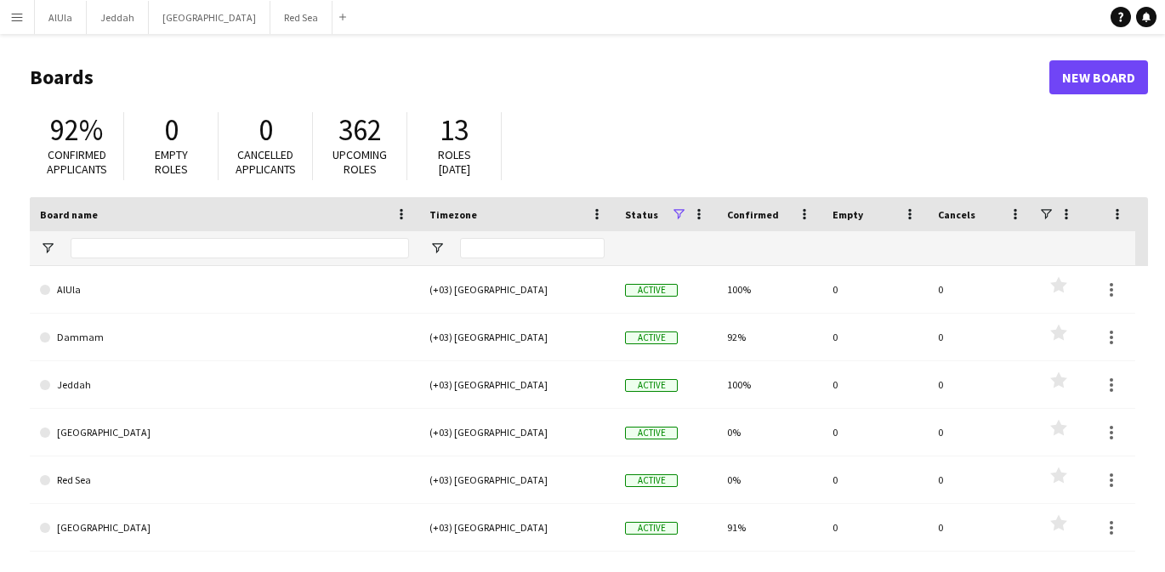
click at [16, 20] on app-icon "Menu" at bounding box center [17, 17] width 14 height 14
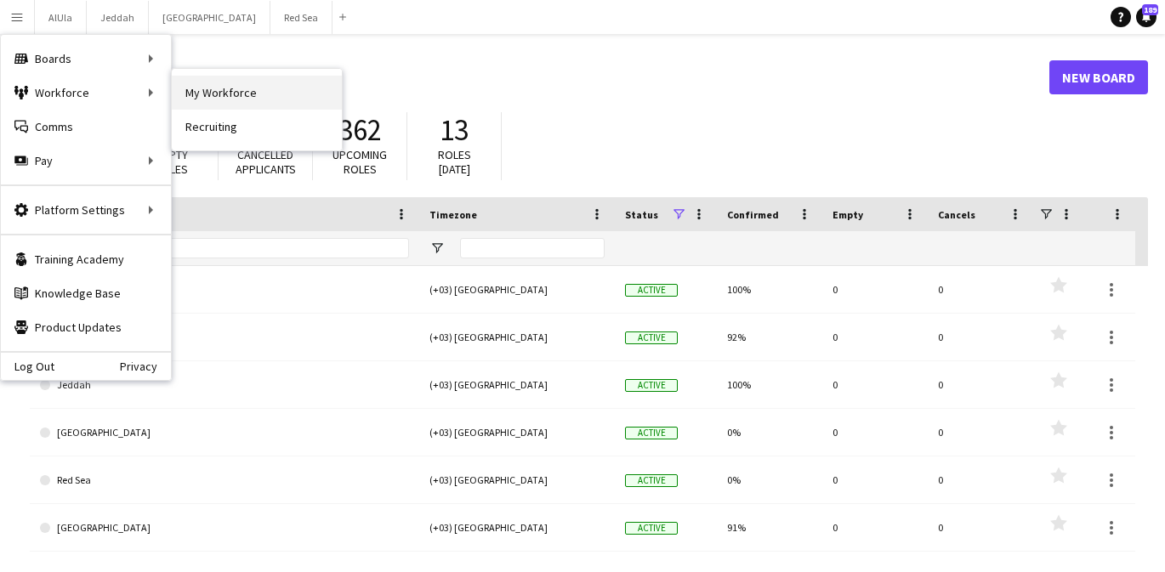
click at [195, 92] on link "My Workforce" at bounding box center [257, 93] width 170 height 34
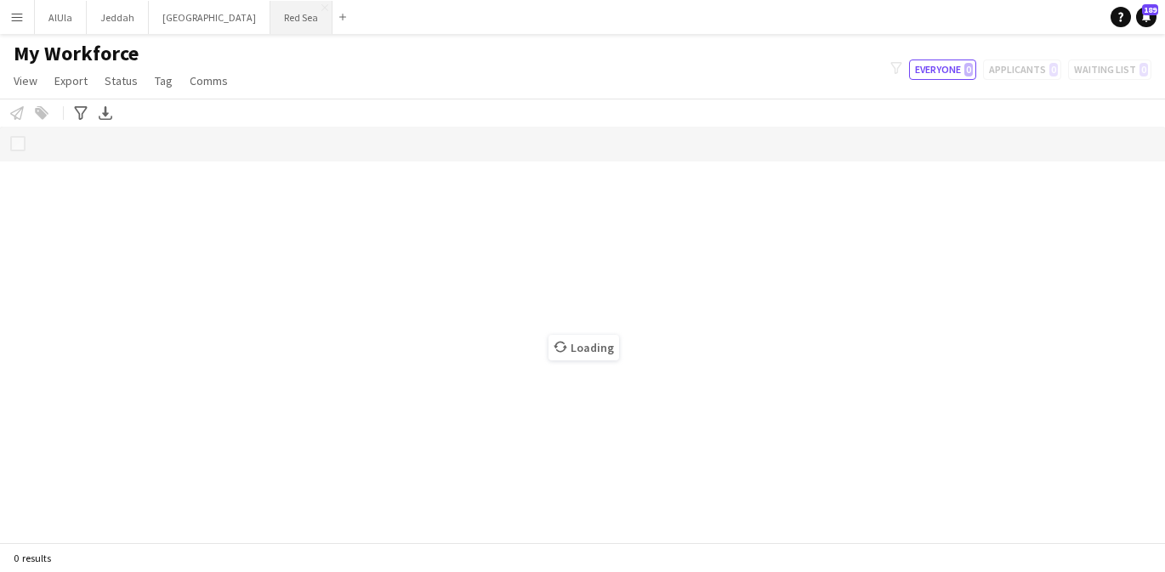
click at [270, 26] on button "Red Sea Close" at bounding box center [301, 17] width 62 height 33
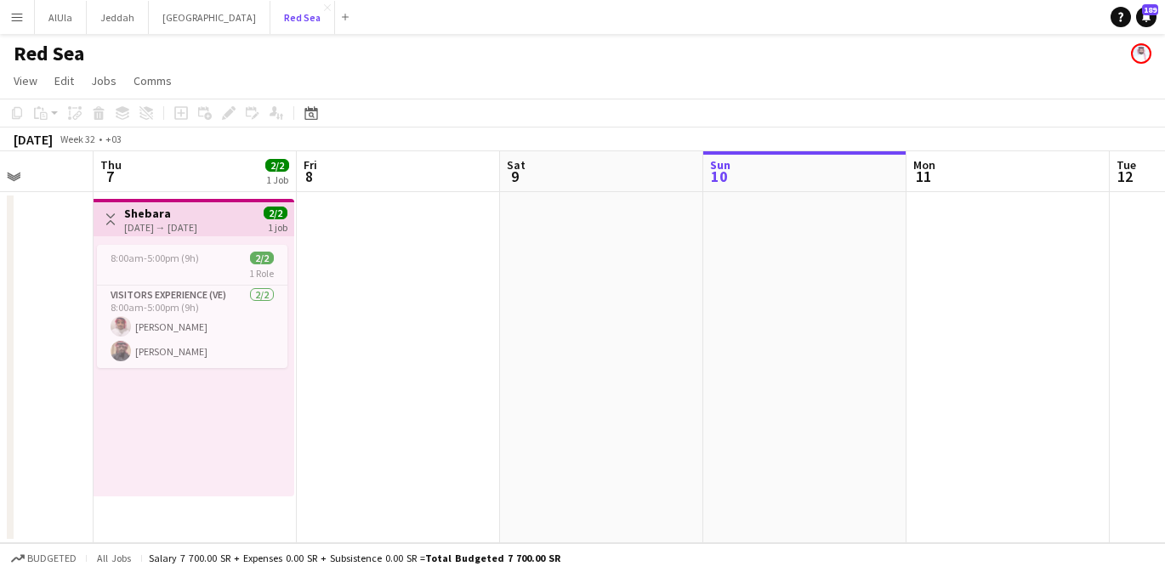
scroll to position [0, 506]
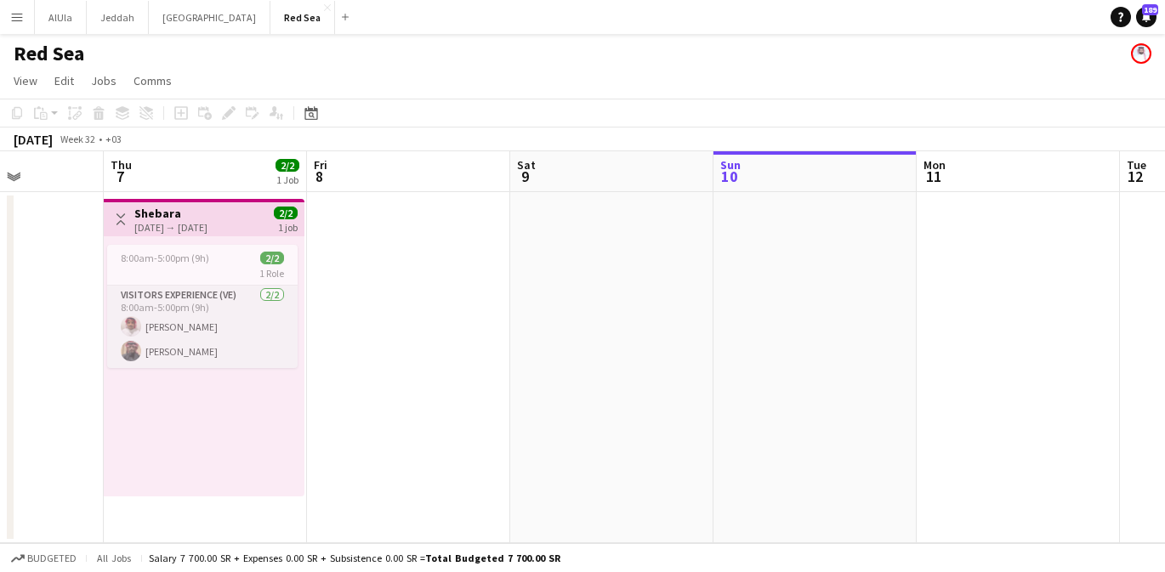
click at [254, 331] on app-card-role "Visitors Experience (VE) [DATE] 8:00am-5:00pm (9h) [PERSON_NAME] [PERSON_NAME]" at bounding box center [202, 327] width 190 height 82
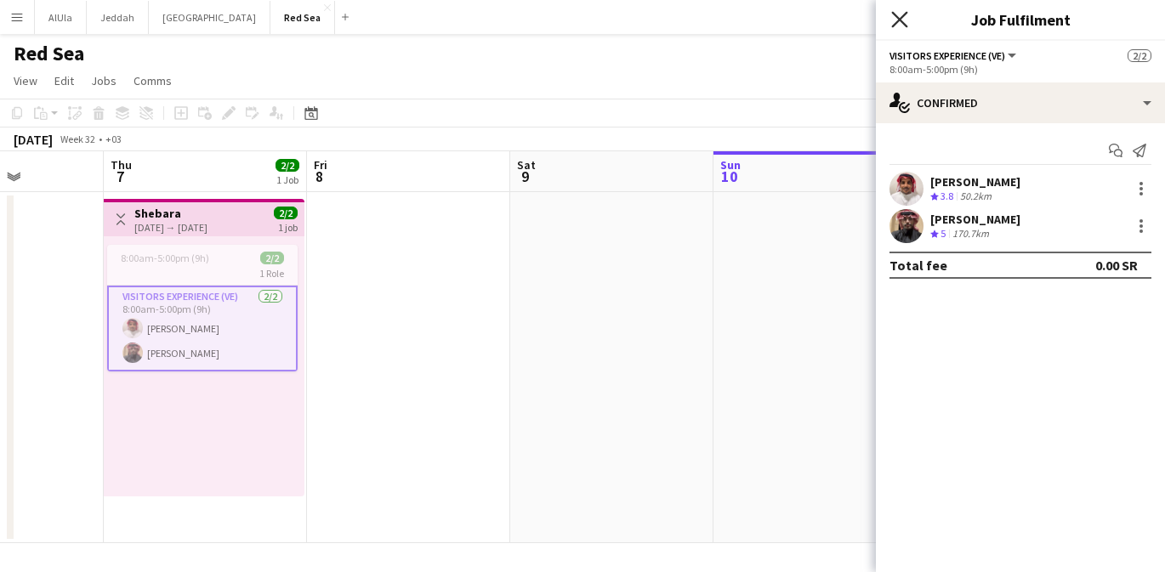
click at [896, 20] on icon "Close pop-in" at bounding box center [899, 19] width 16 height 16
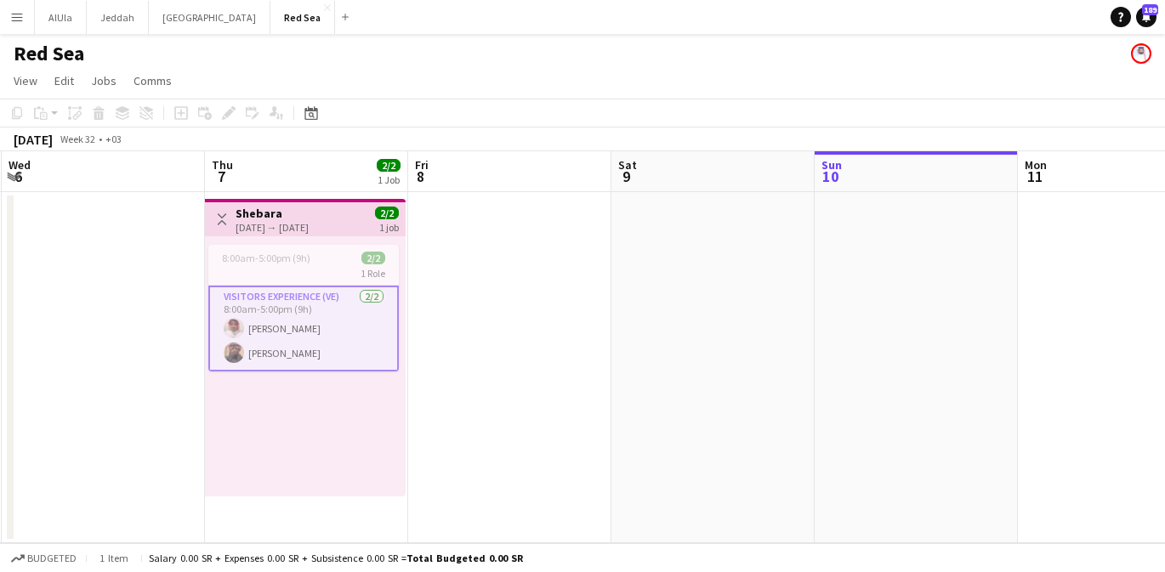
scroll to position [0, 630]
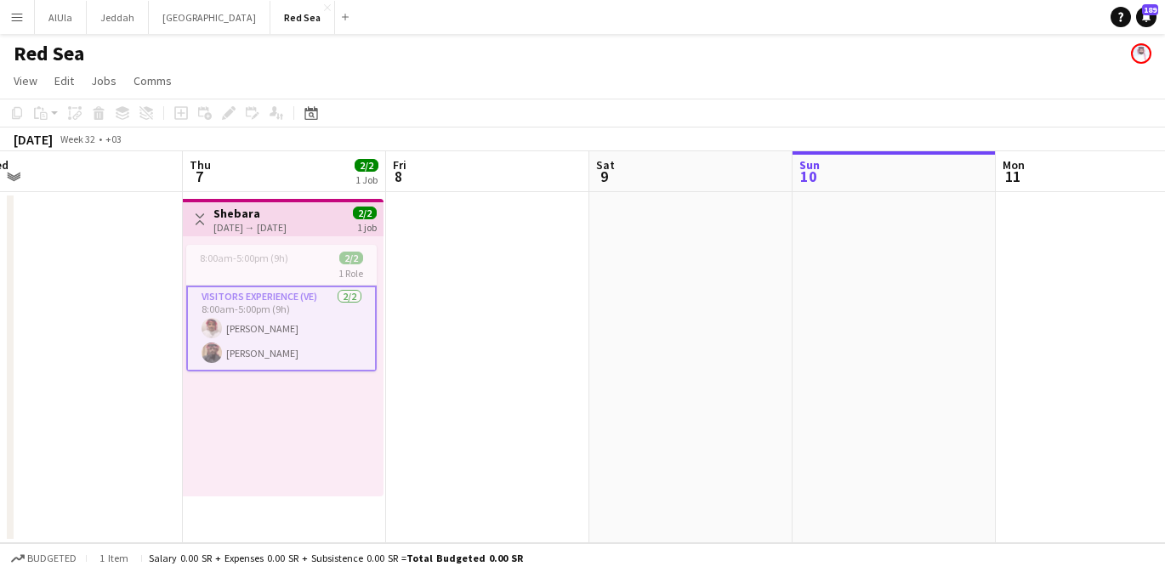
click at [704, 250] on app-date-cell at bounding box center [690, 367] width 203 height 351
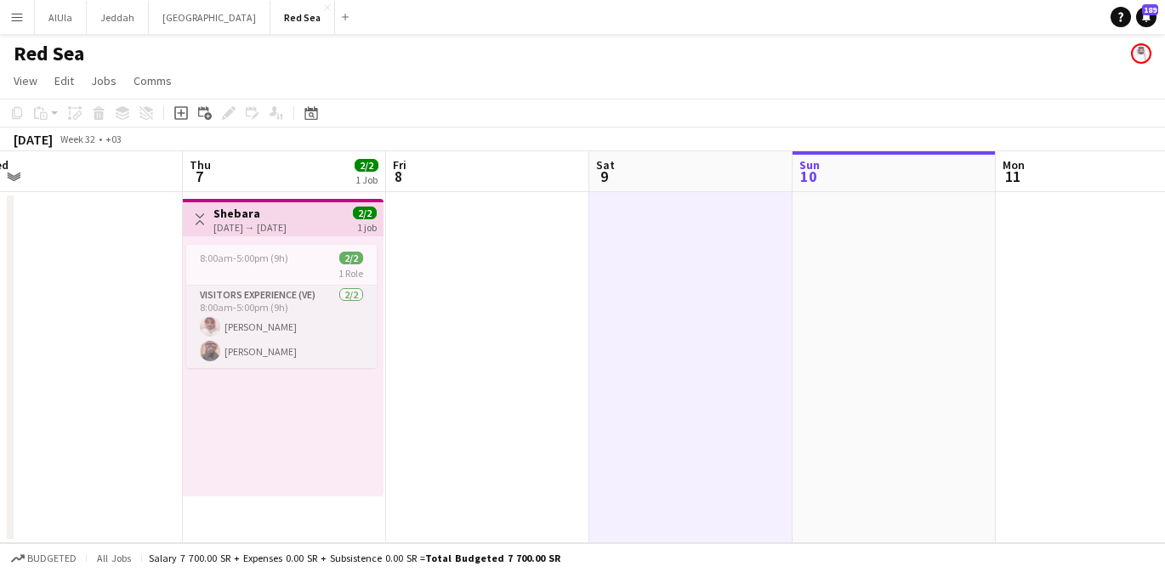
click at [292, 332] on app-card-role "Visitors Experience (VE) [DATE] 8:00am-5:00pm (9h) [PERSON_NAME] [PERSON_NAME]" at bounding box center [281, 327] width 190 height 82
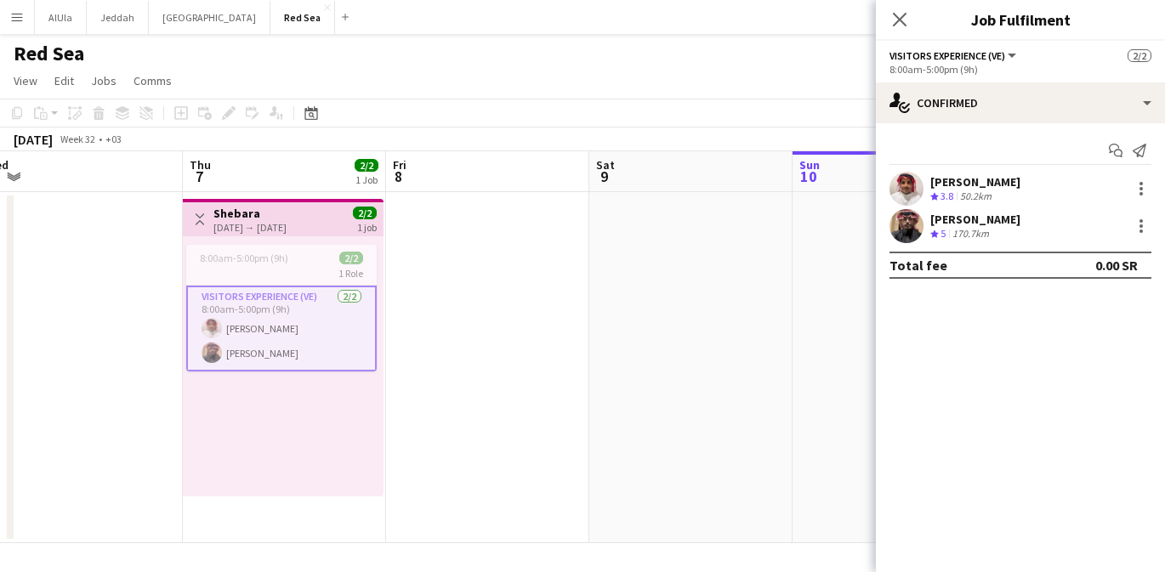
click at [942, 191] on span "3.8" at bounding box center [946, 196] width 13 height 13
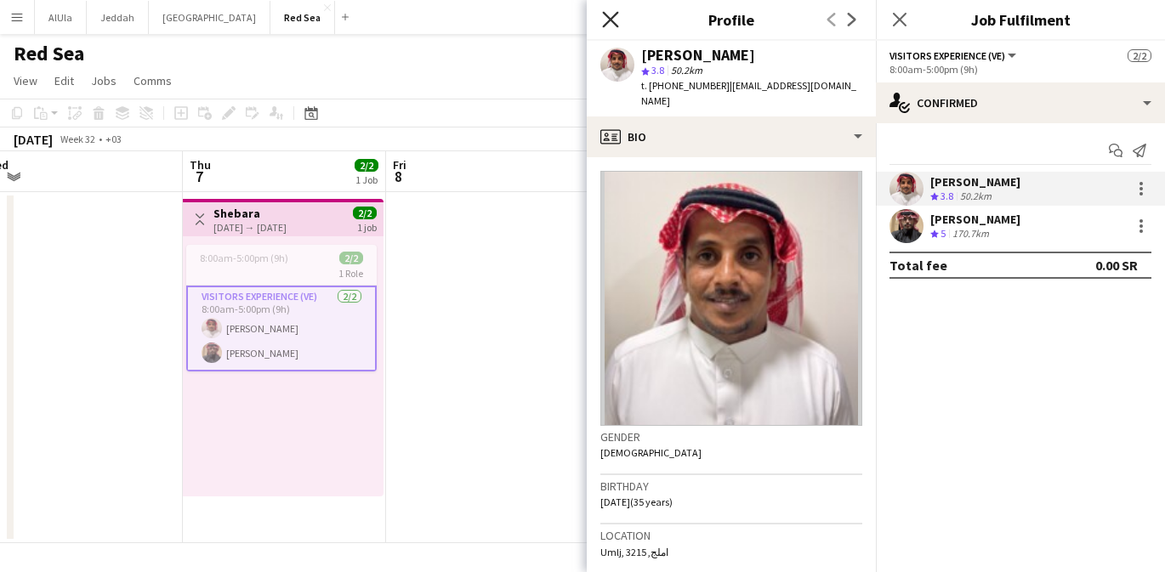
click at [611, 18] on icon at bounding box center [610, 19] width 16 height 16
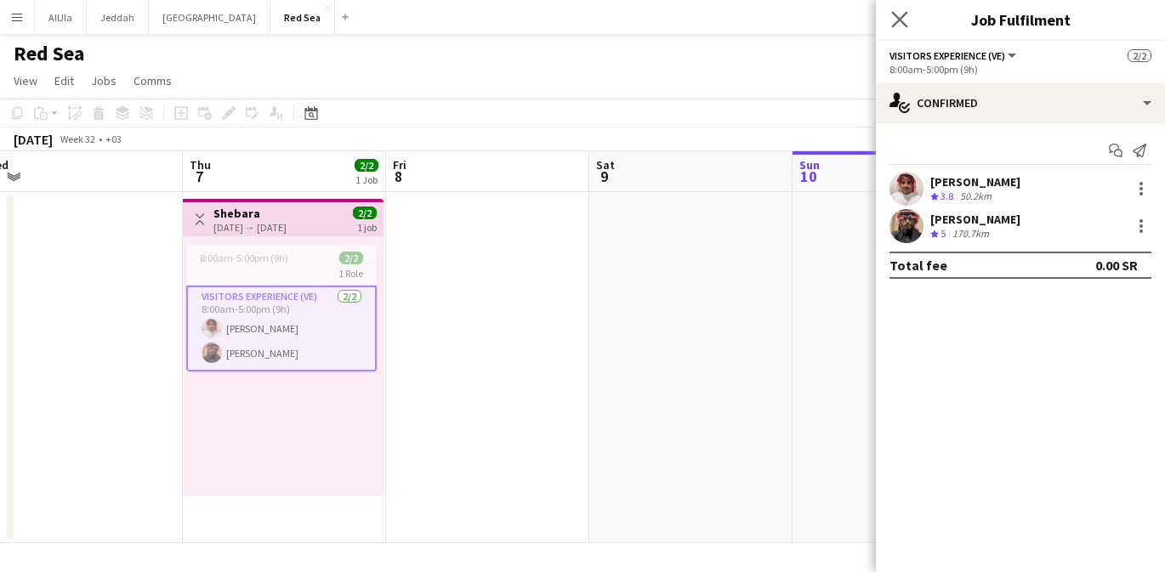
click at [890, 14] on app-icon "Close pop-in" at bounding box center [900, 20] width 25 height 25
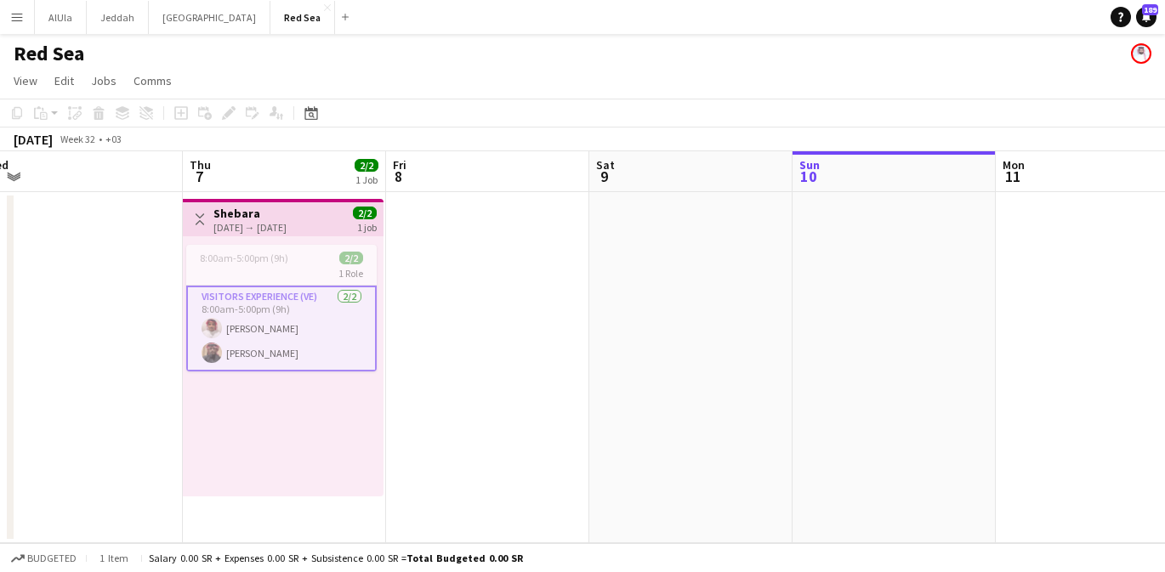
click at [709, 263] on app-date-cell at bounding box center [690, 367] width 203 height 351
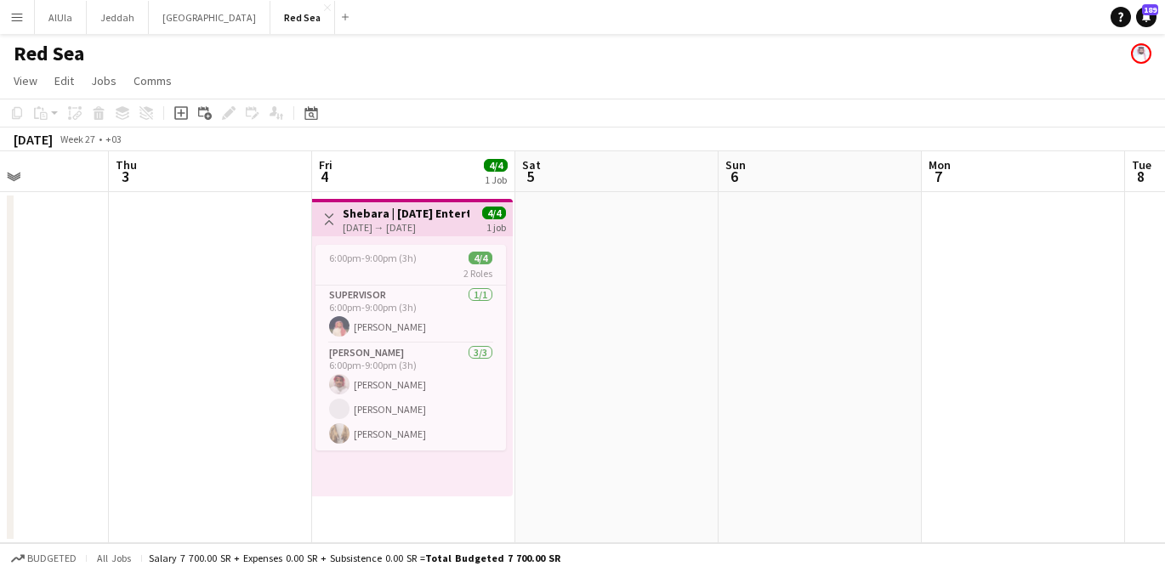
scroll to position [0, 497]
click at [408, 365] on app-card-role "[PERSON_NAME] [DATE] 6:00pm-9:00pm (3h) [PERSON_NAME] [PERSON_NAME] [PERSON_NAM…" at bounding box center [414, 397] width 190 height 107
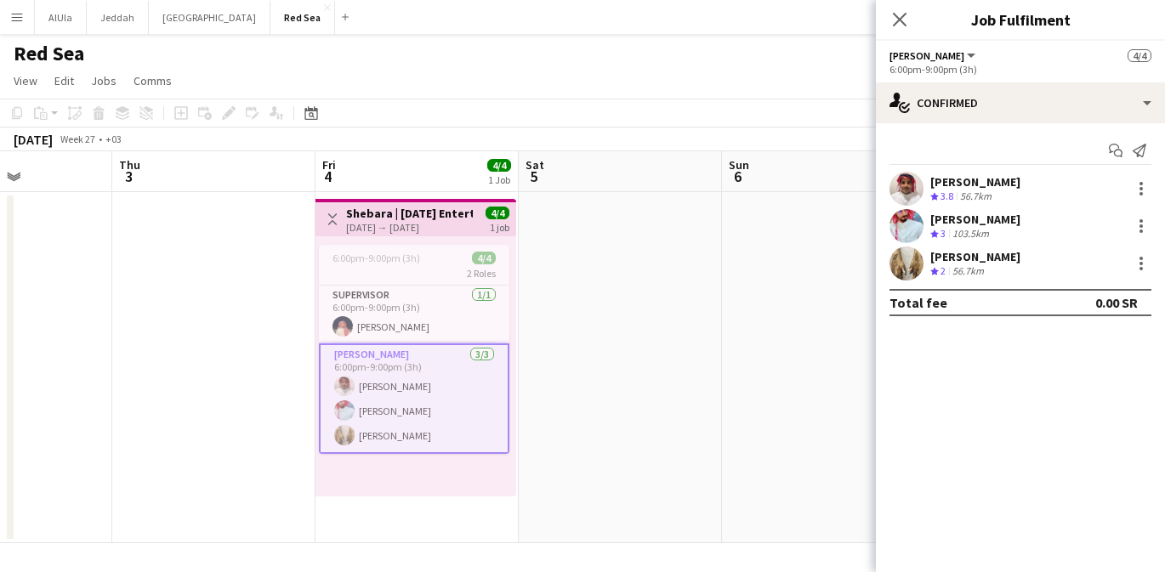
click at [963, 227] on div "103.5km" at bounding box center [970, 234] width 43 height 14
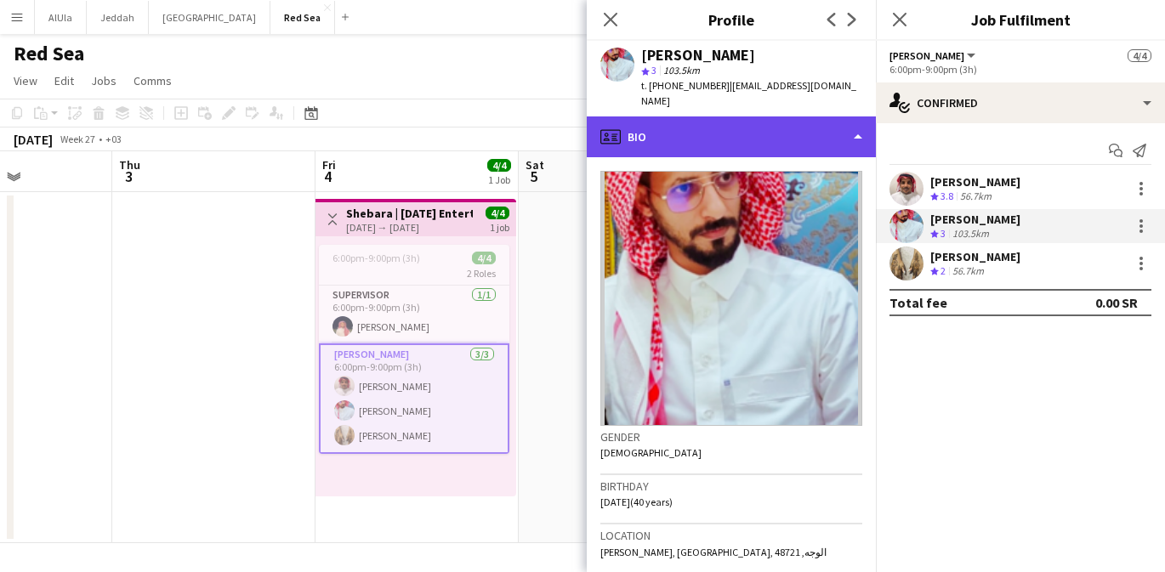
click at [745, 122] on div "profile Bio" at bounding box center [731, 136] width 289 height 41
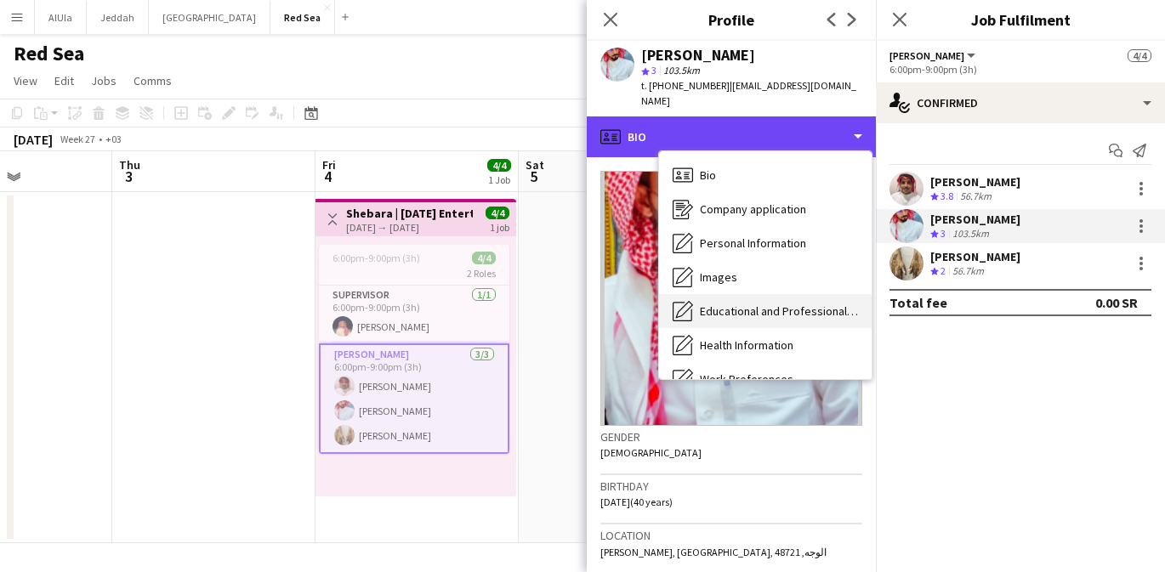
scroll to position [194, 0]
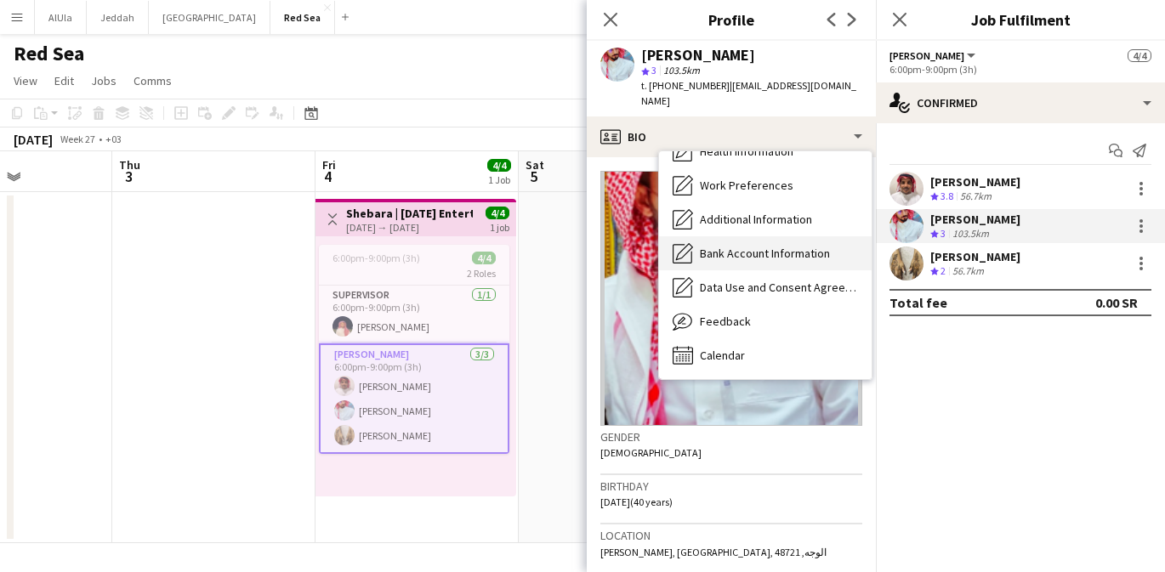
click at [731, 246] on span "Bank Account Information" at bounding box center [765, 253] width 130 height 15
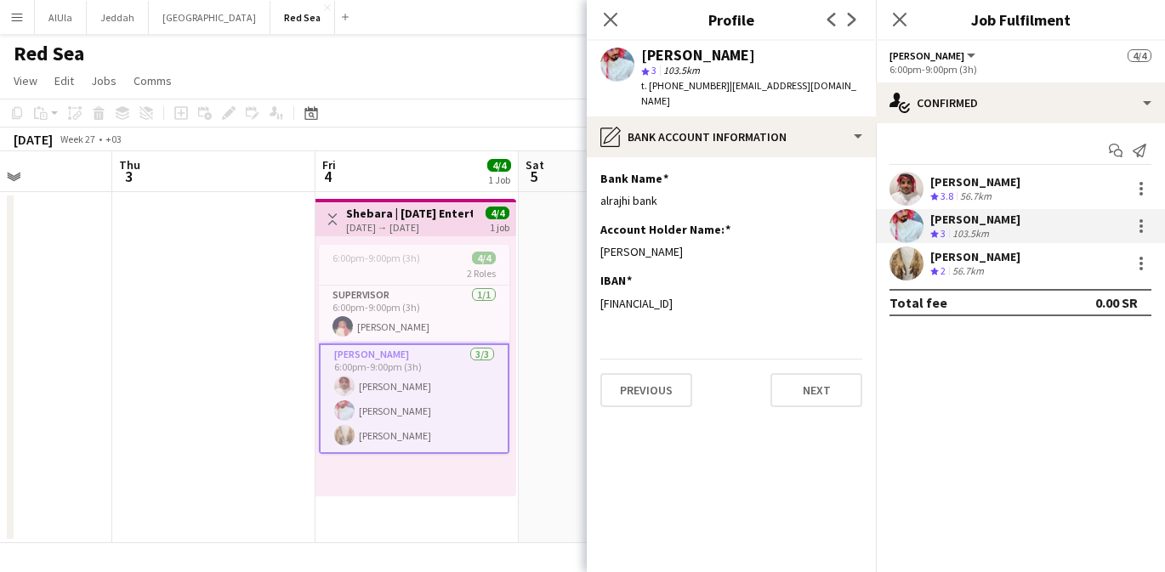
drag, startPoint x: 750, startPoint y: 285, endPoint x: 595, endPoint y: 287, distance: 154.8
click at [595, 287] on app-section-data-types "Bank Name Edit this field alrajhi bank Account Holder Name: Edit this field [PE…" at bounding box center [731, 364] width 289 height 415
copy div "[FINANCIAL_ID]"
click at [613, 20] on icon "Close pop-in" at bounding box center [610, 19] width 16 height 16
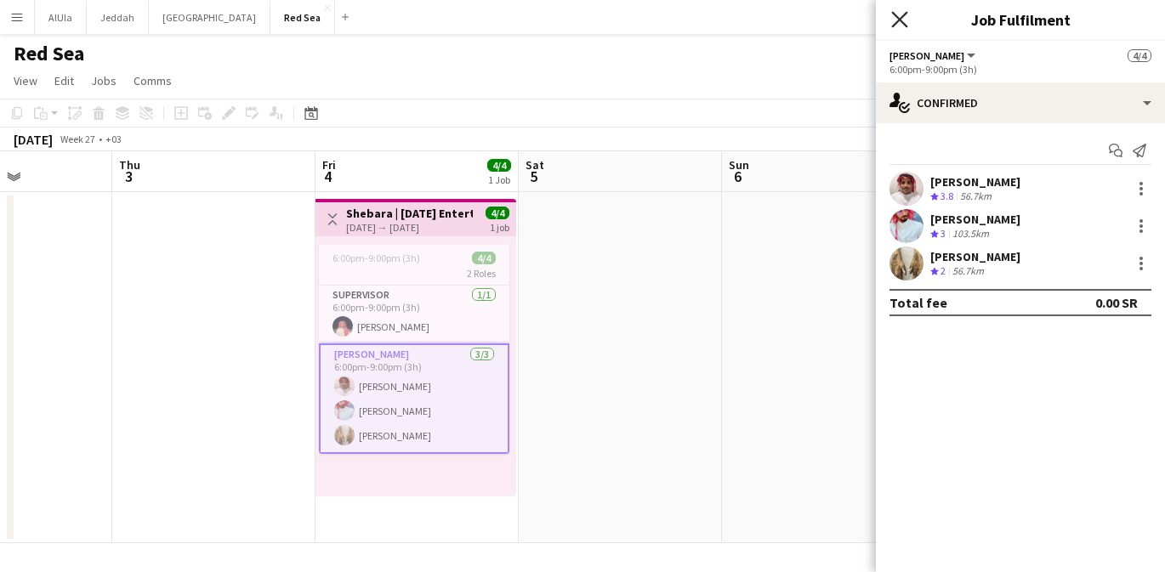
click at [898, 21] on icon at bounding box center [899, 19] width 16 height 16
